Goal: Task Accomplishment & Management: Manage account settings

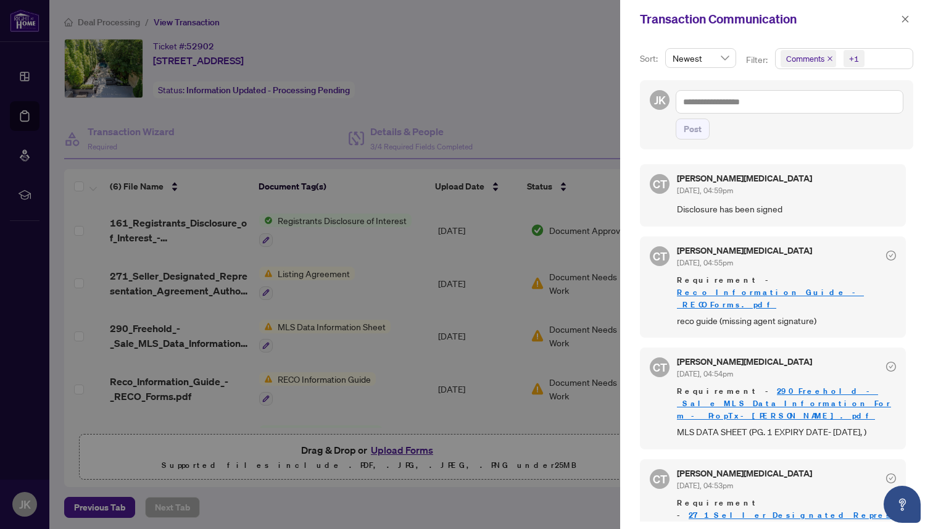
scroll to position [110, 0]
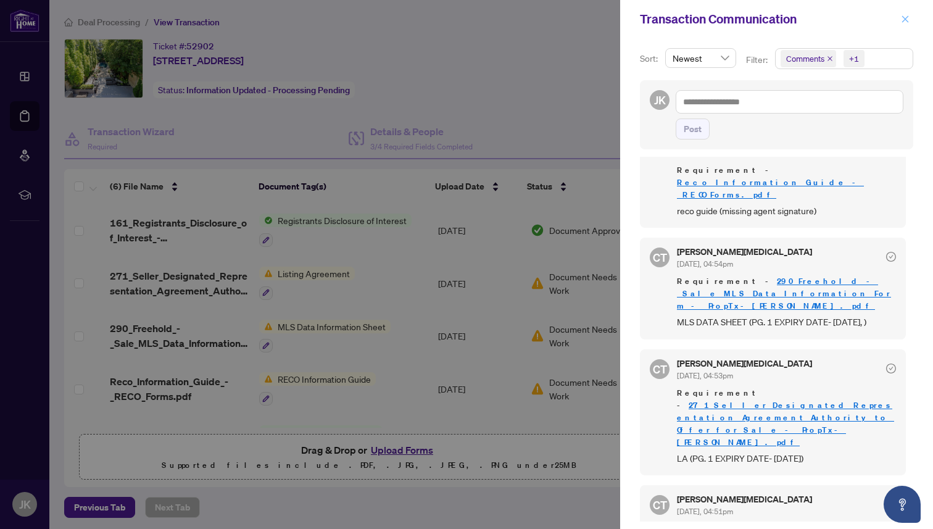
click at [903, 17] on icon "close" at bounding box center [905, 18] width 7 height 7
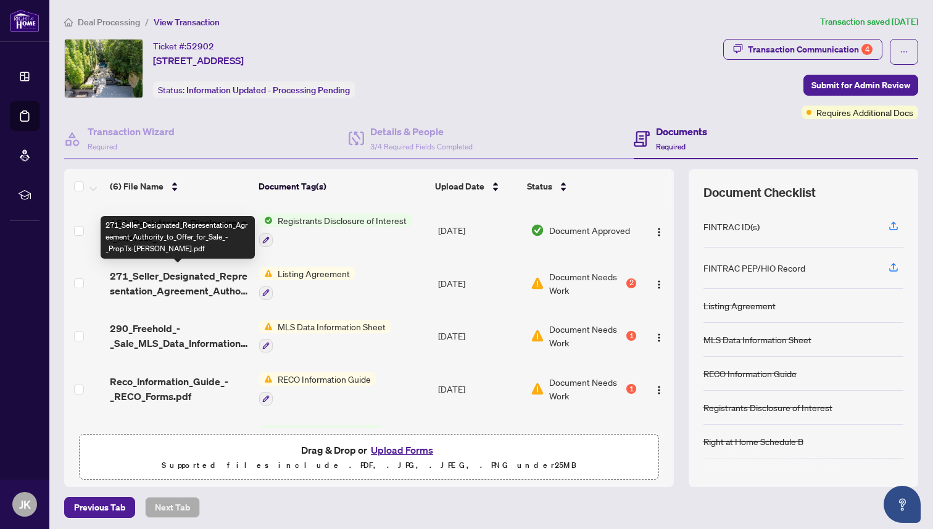
click at [189, 278] on span "271_Seller_Designated_Representation_Agreement_Authority_to_Offer_for_Sale_-_Pr…" at bounding box center [179, 283] width 139 height 30
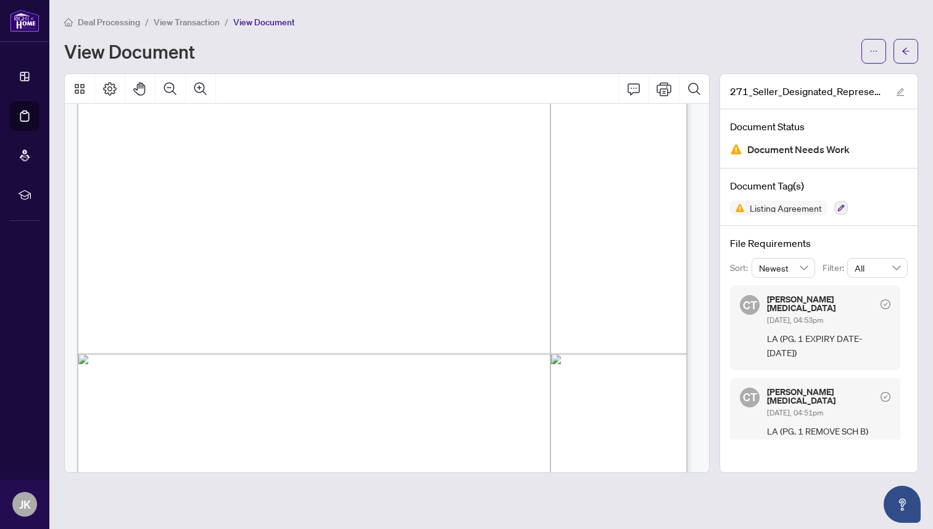
scroll to position [3685, 0]
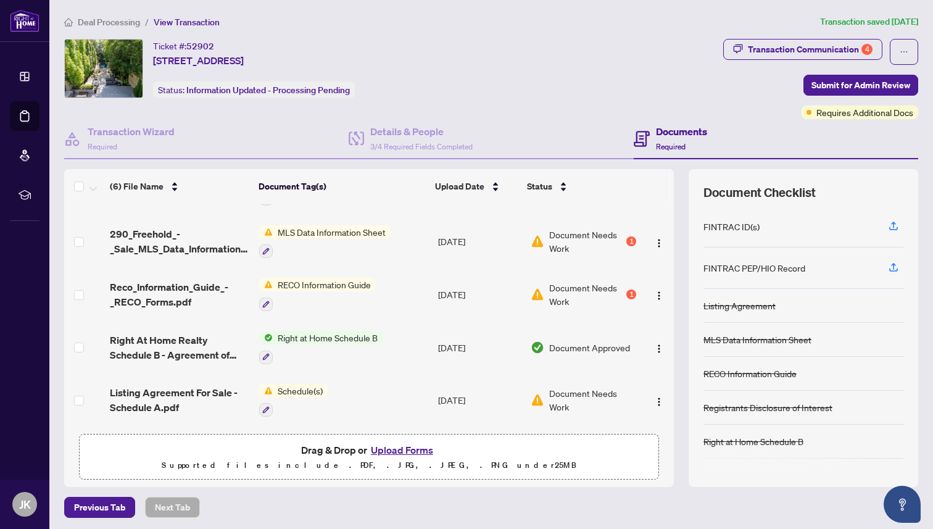
scroll to position [2, 0]
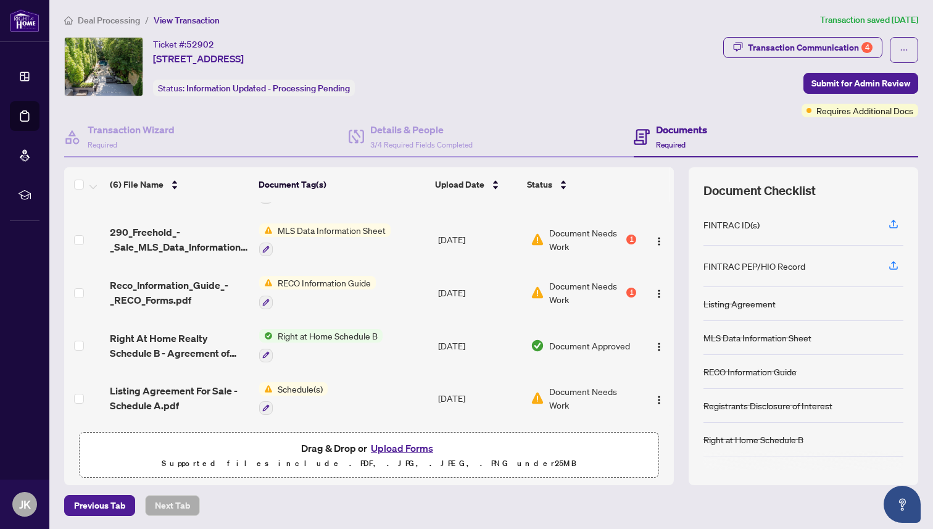
click at [299, 382] on span "Schedule(s)" at bounding box center [300, 389] width 55 height 14
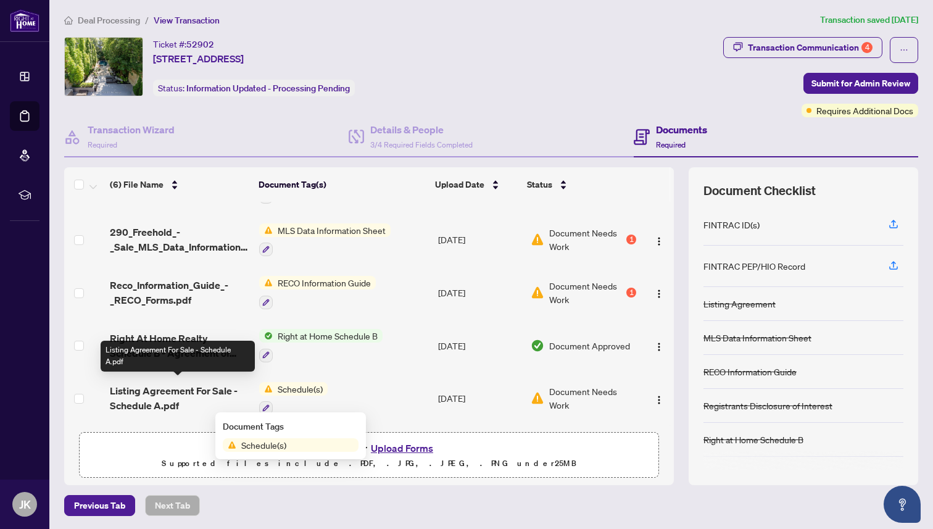
click at [176, 387] on span "Listing Agreement For Sale - Schedule A.pdf" at bounding box center [179, 398] width 139 height 30
